Goal: Navigation & Orientation: Find specific page/section

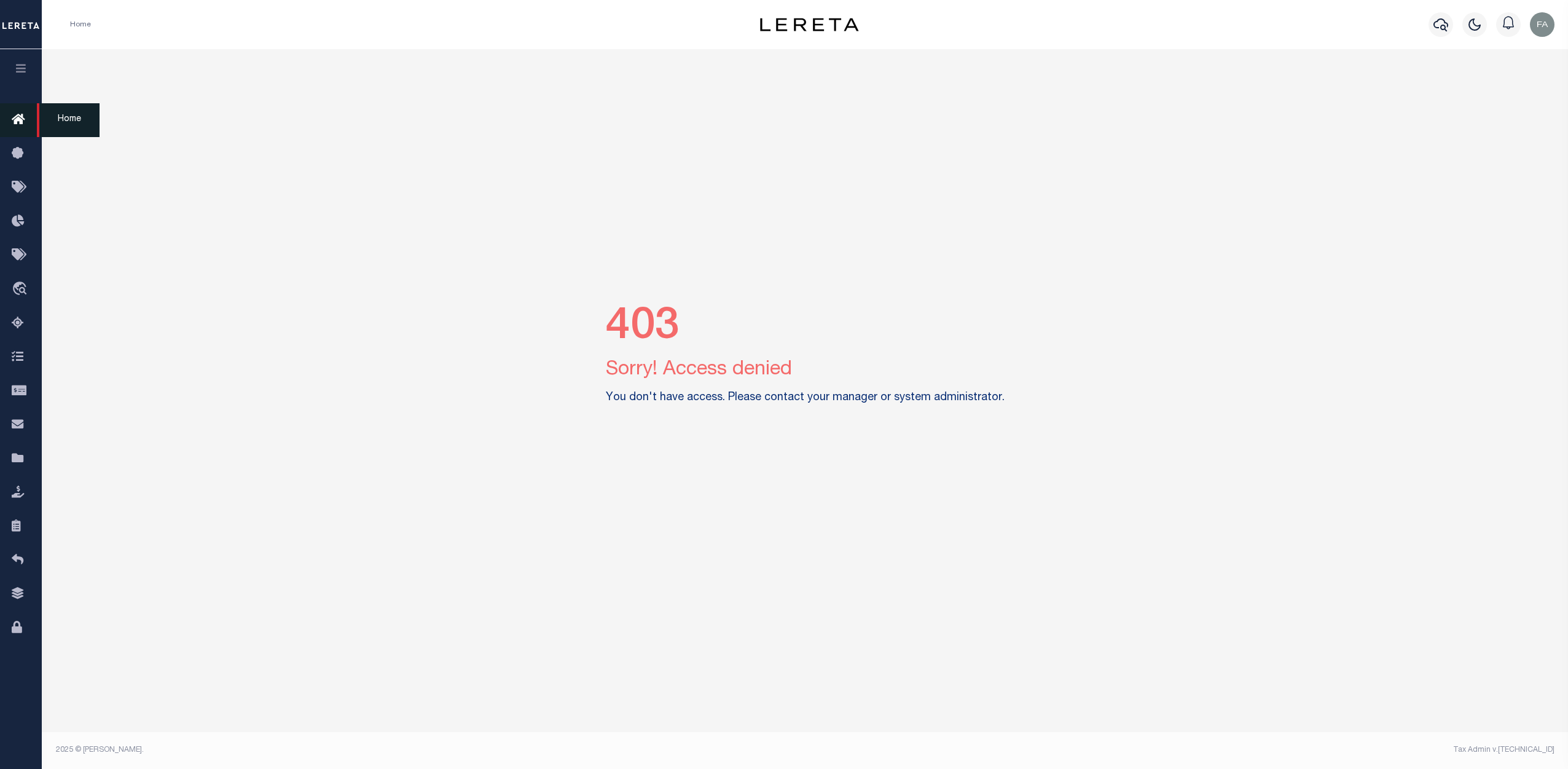
click at [18, 128] on icon at bounding box center [21, 120] width 19 height 15
